Goal: Task Accomplishment & Management: Manage account settings

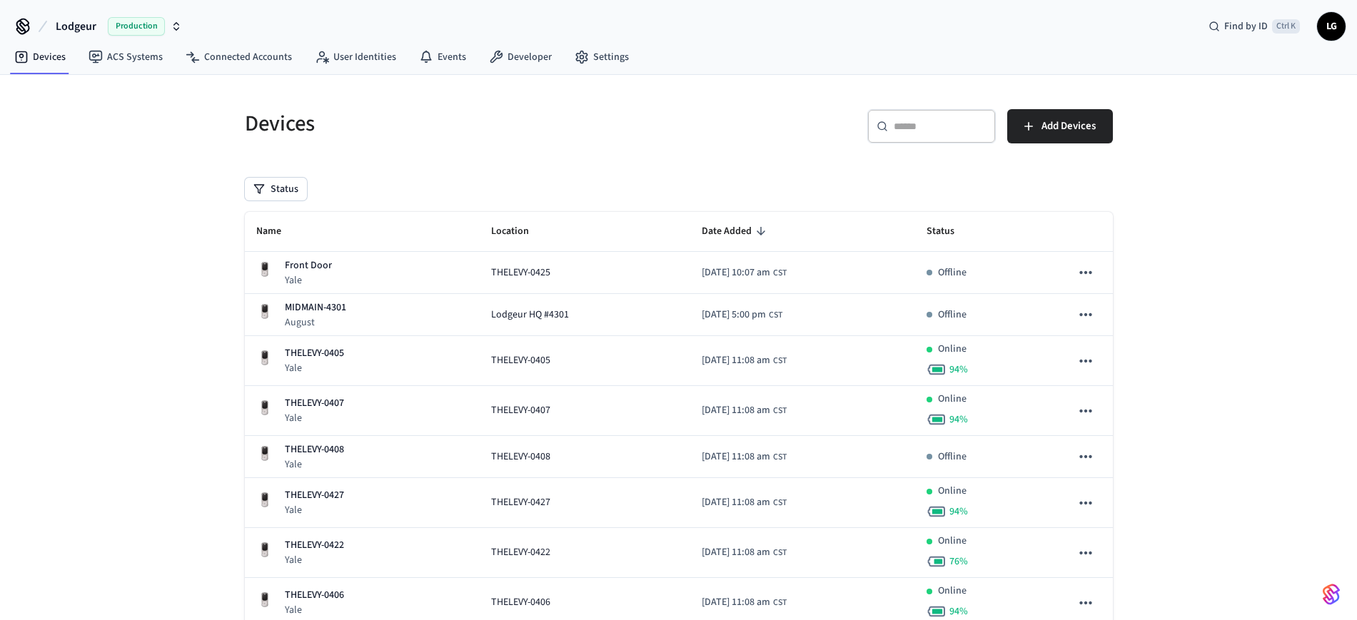
click at [916, 123] on input "text" at bounding box center [939, 126] width 93 height 14
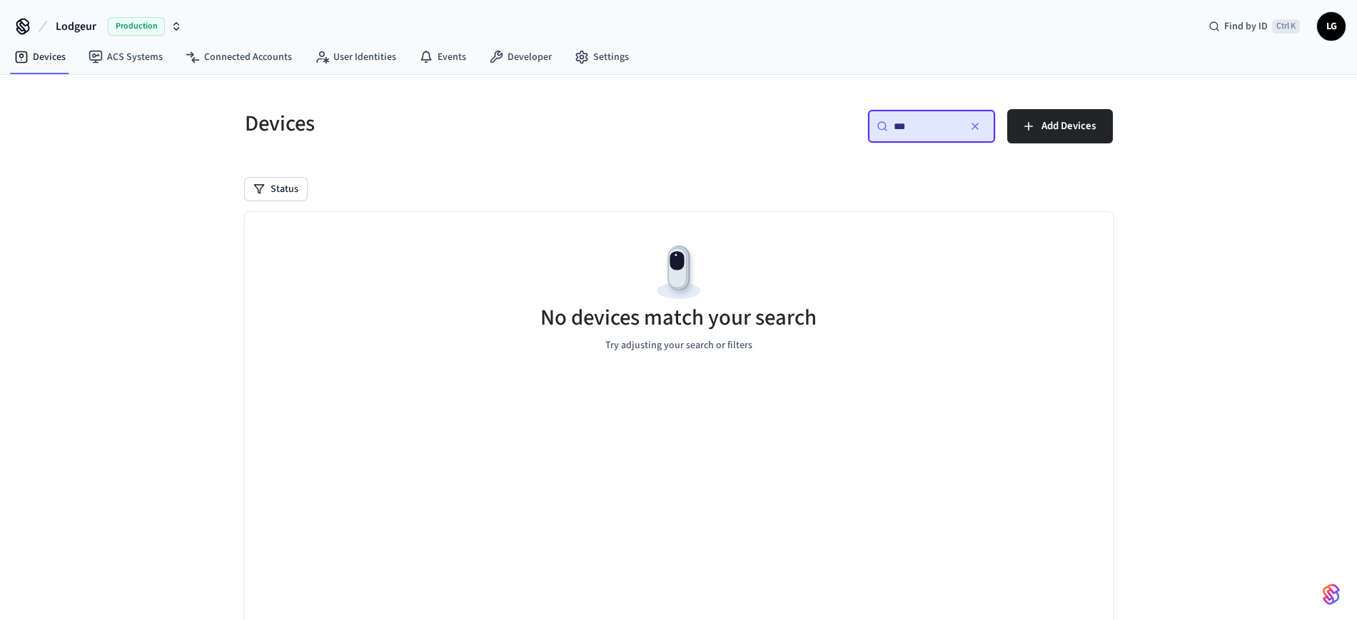
type input "***"
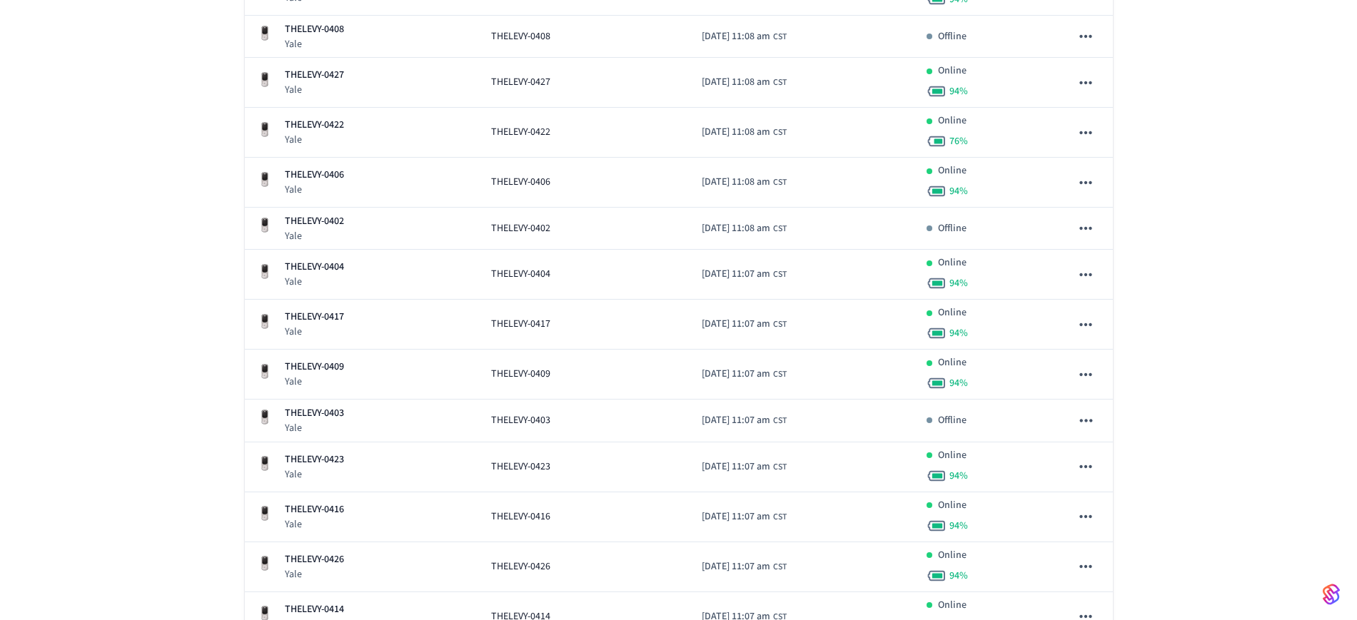
scroll to position [532, 0]
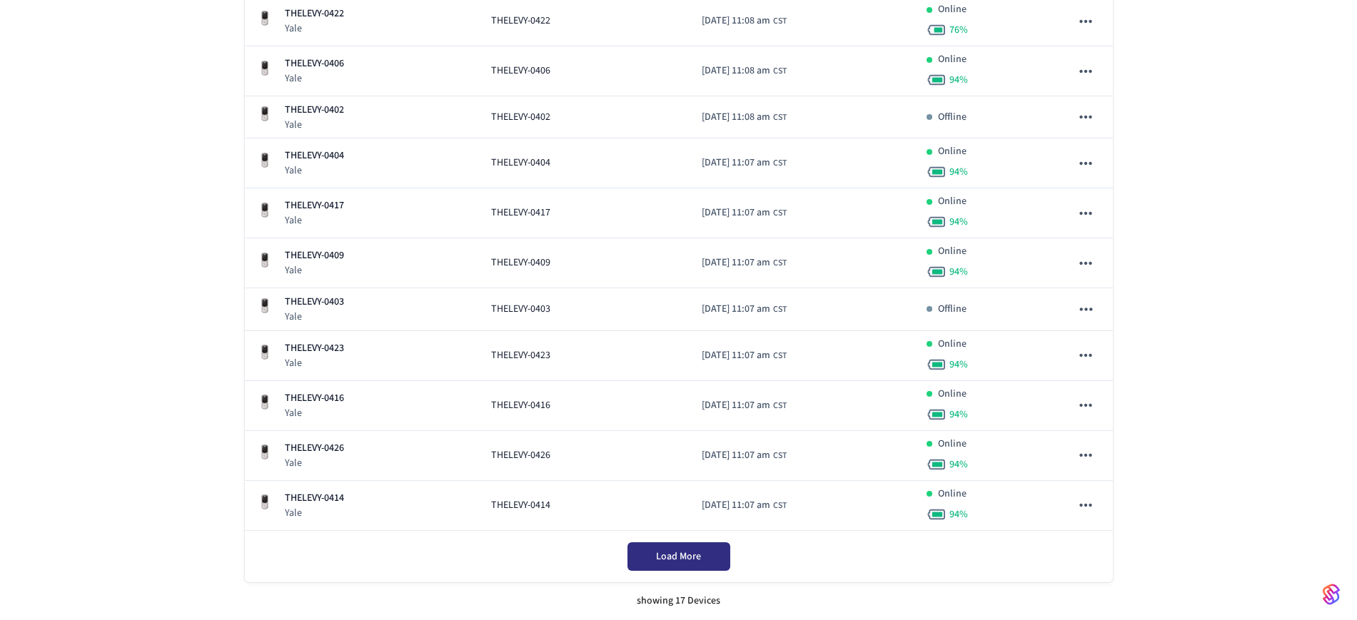
click at [678, 556] on span "Load More" at bounding box center [678, 557] width 45 height 14
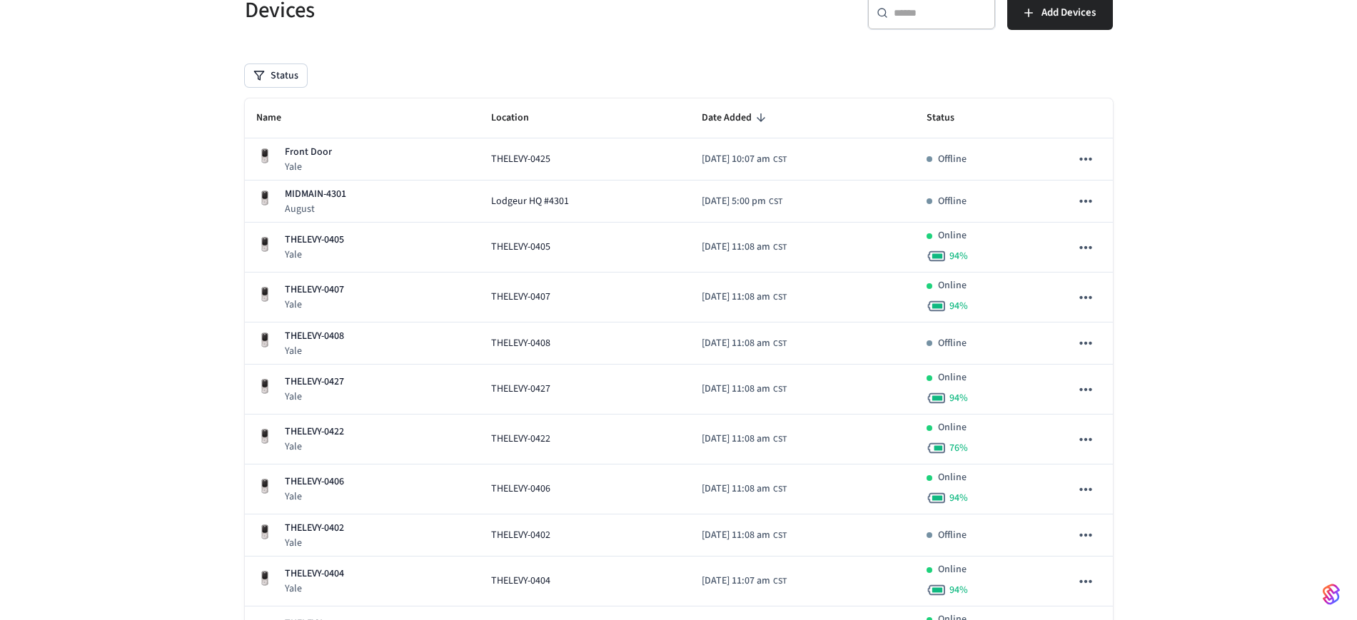
scroll to position [0, 0]
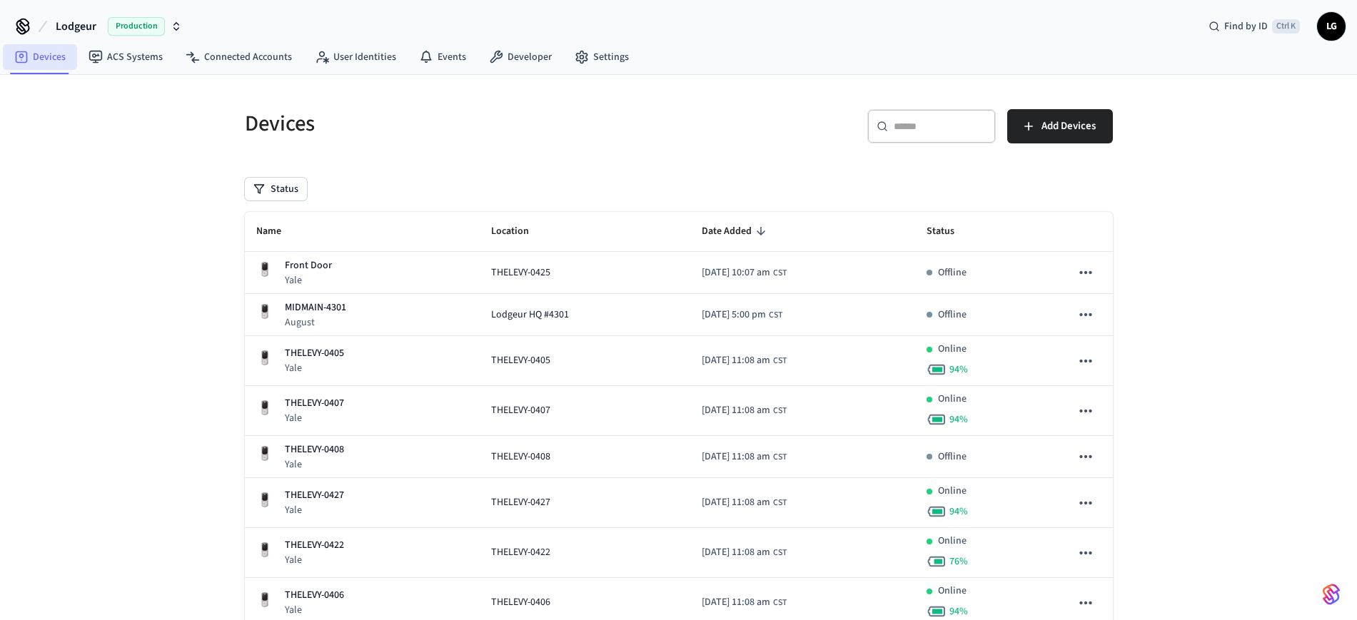
click at [44, 57] on link "Devices" at bounding box center [40, 57] width 74 height 26
click at [288, 188] on button "Status" at bounding box center [276, 189] width 62 height 23
click at [439, 152] on div "Devices" at bounding box center [449, 123] width 442 height 63
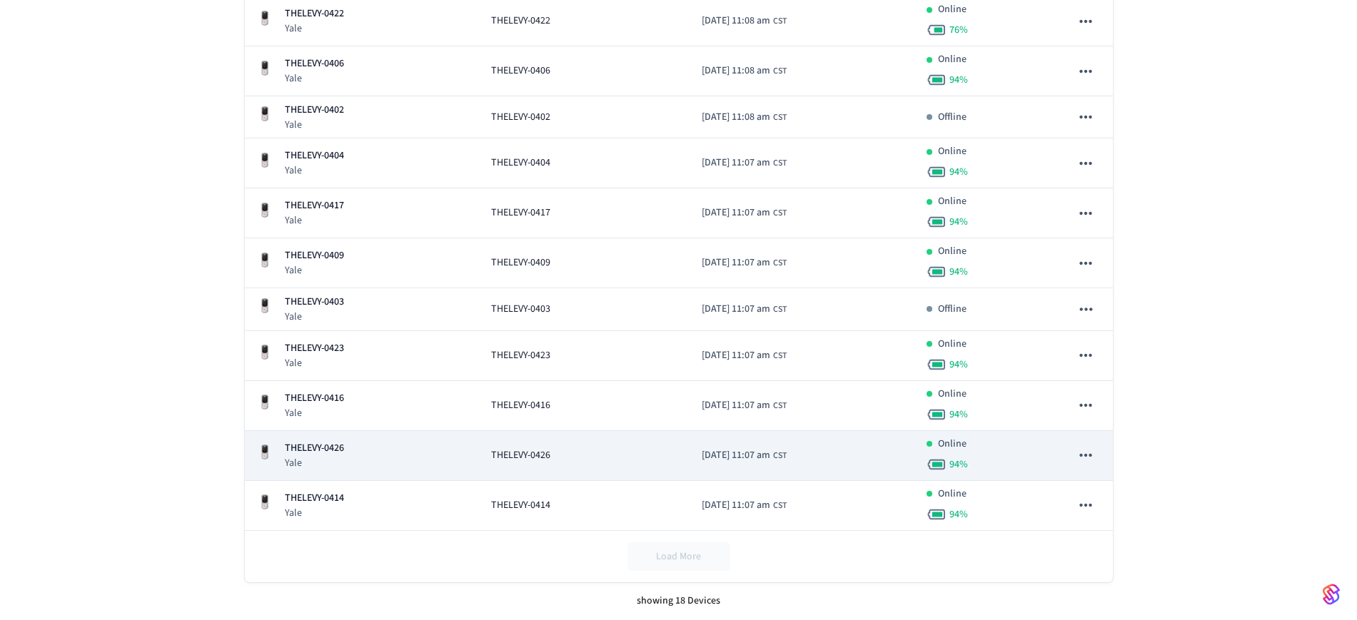
scroll to position [46, 0]
